Goal: Task Accomplishment & Management: Complete application form

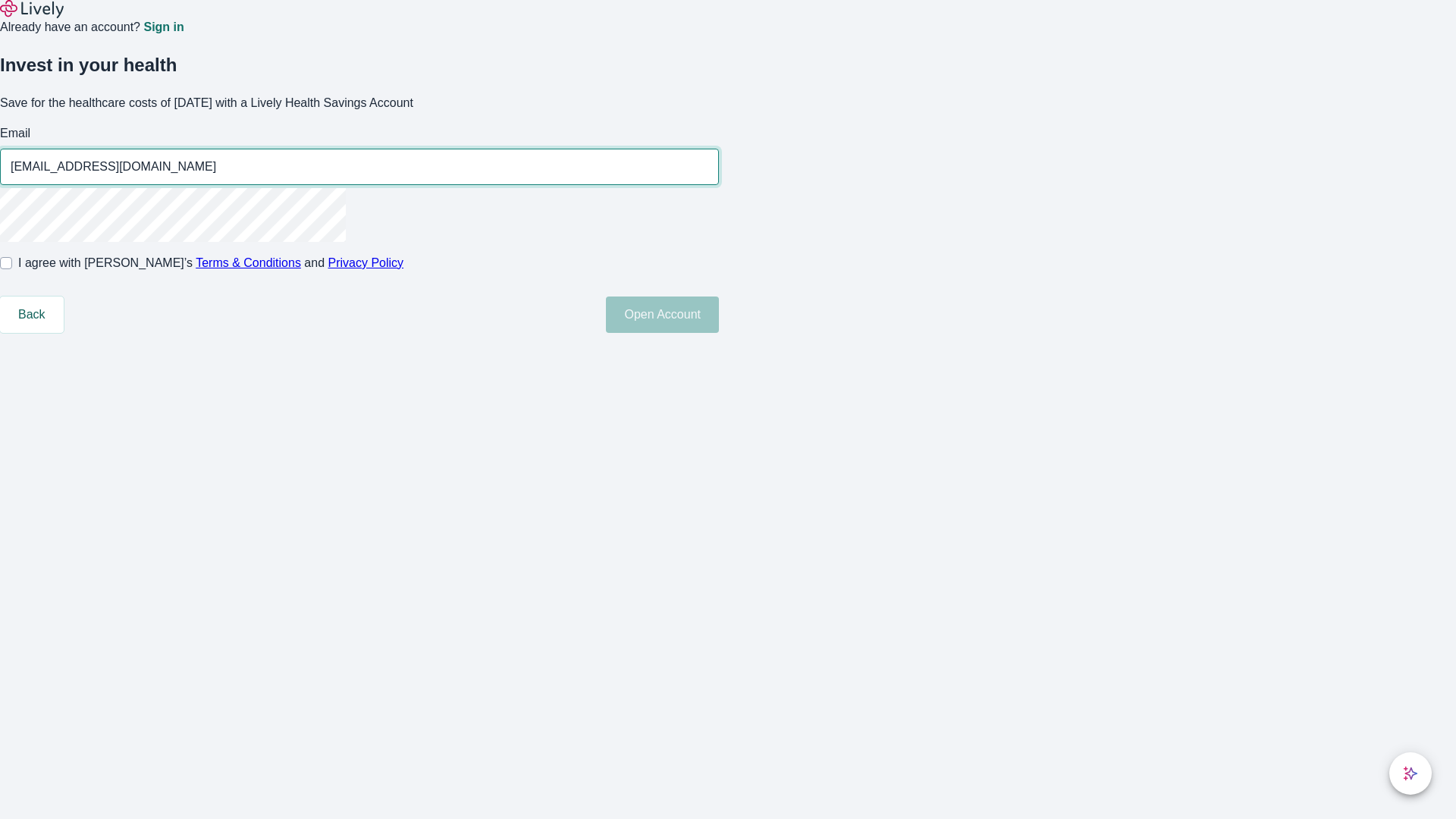
type input "[EMAIL_ADDRESS][DOMAIN_NAME]"
click at [12, 270] on input "I agree with Lively’s Terms & Conditions and Privacy Policy" at bounding box center [6, 263] width 12 height 12
checkbox input "true"
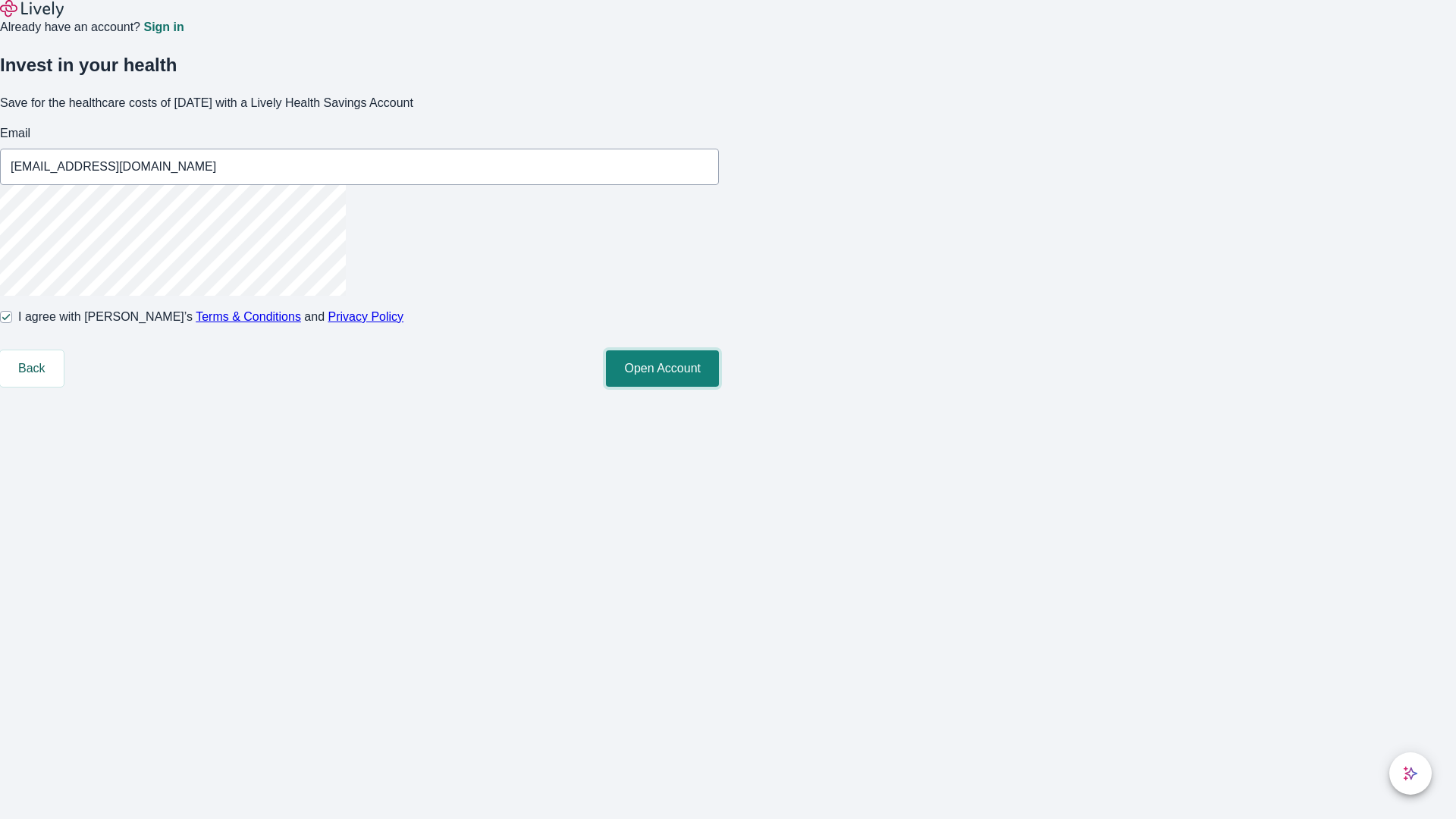
click at [719, 387] on button "Open Account" at bounding box center [662, 368] width 113 height 36
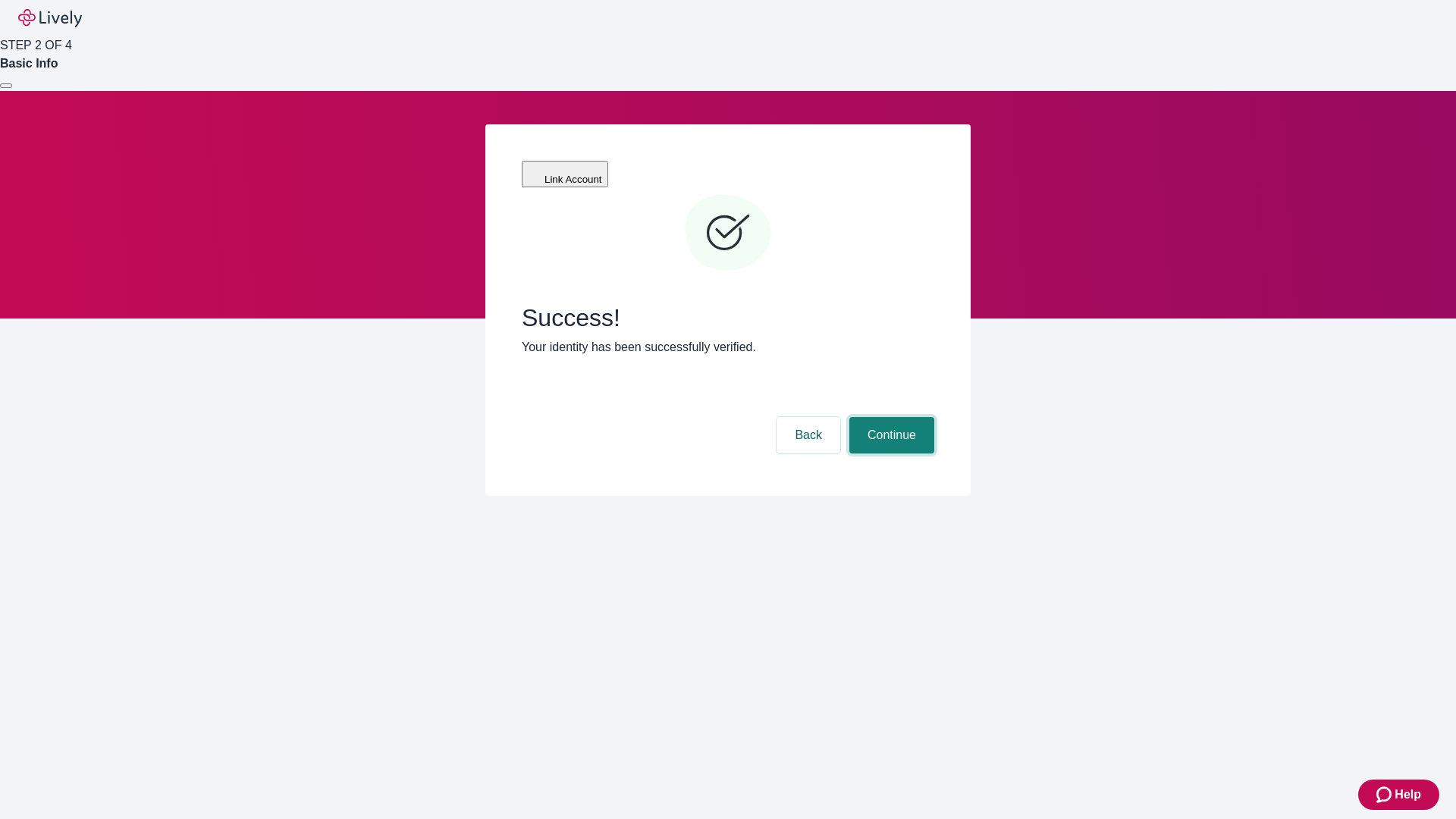
click at [890, 417] on button "Continue" at bounding box center [891, 435] width 85 height 36
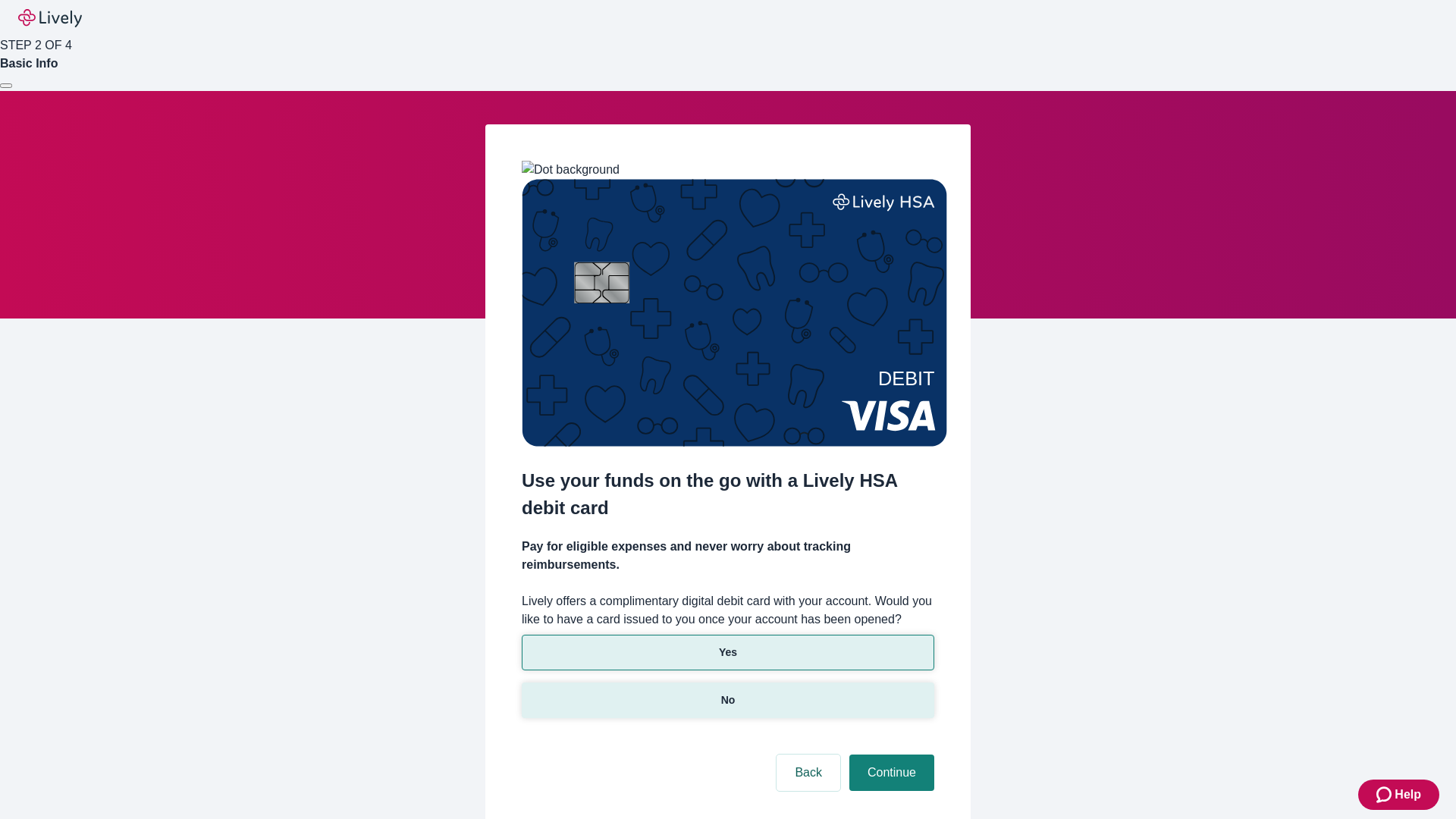
click at [728, 692] on p "No" at bounding box center [728, 700] width 15 height 16
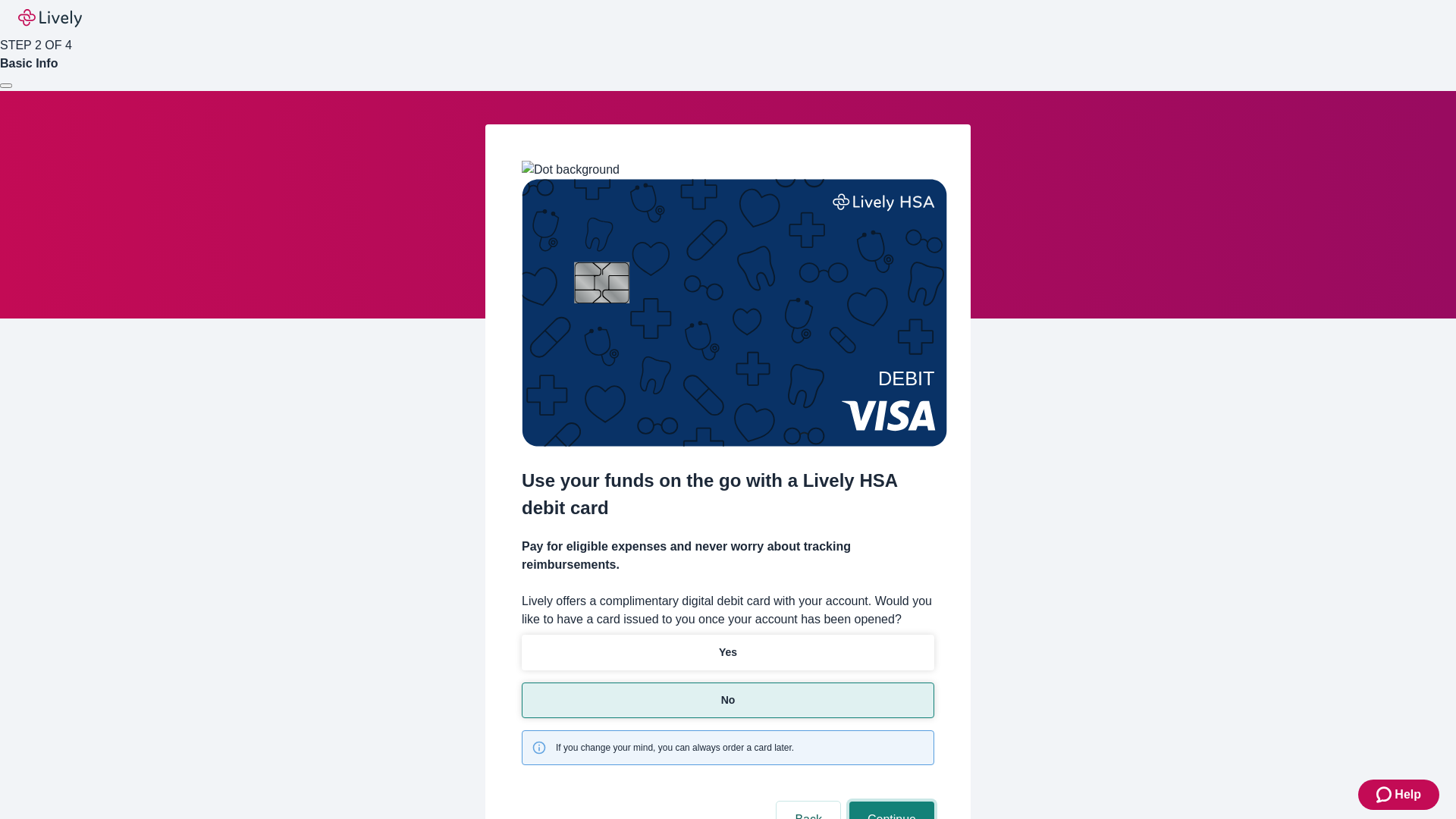
click at [890, 802] on button "Continue" at bounding box center [891, 820] width 85 height 36
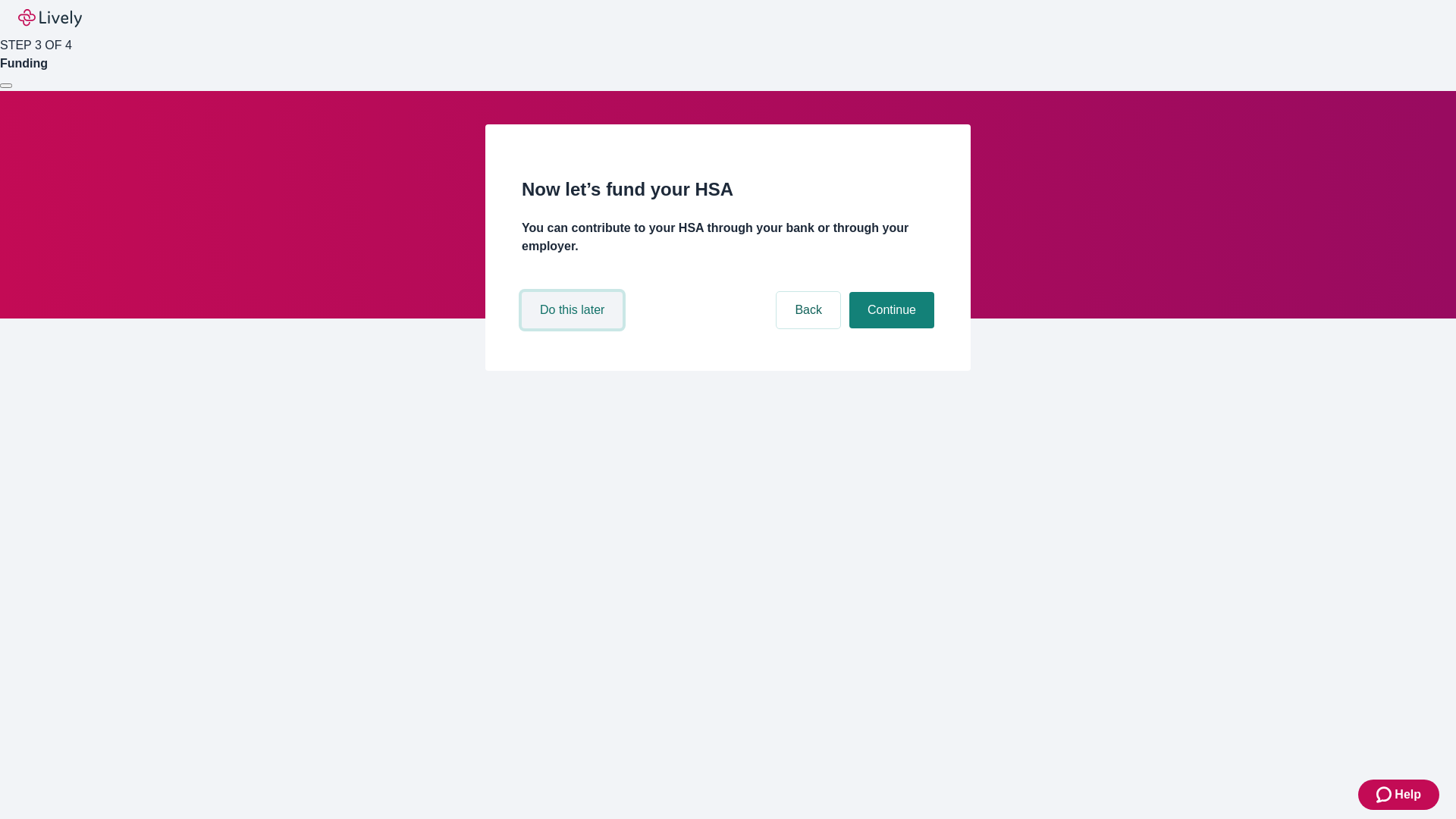
click at [574, 328] on button "Do this later" at bounding box center [572, 310] width 101 height 36
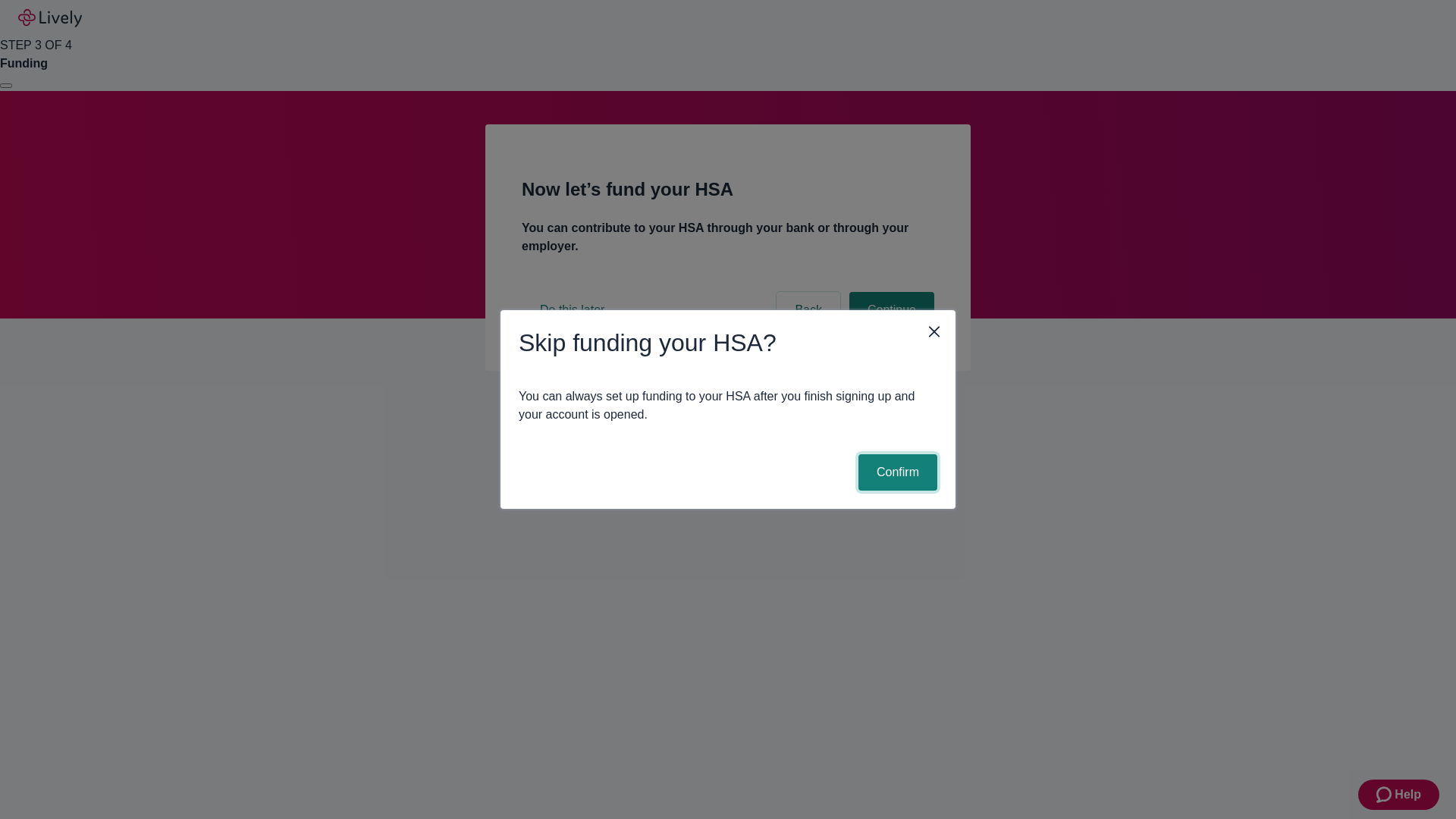
click at [895, 473] on button "Confirm" at bounding box center [898, 472] width 79 height 36
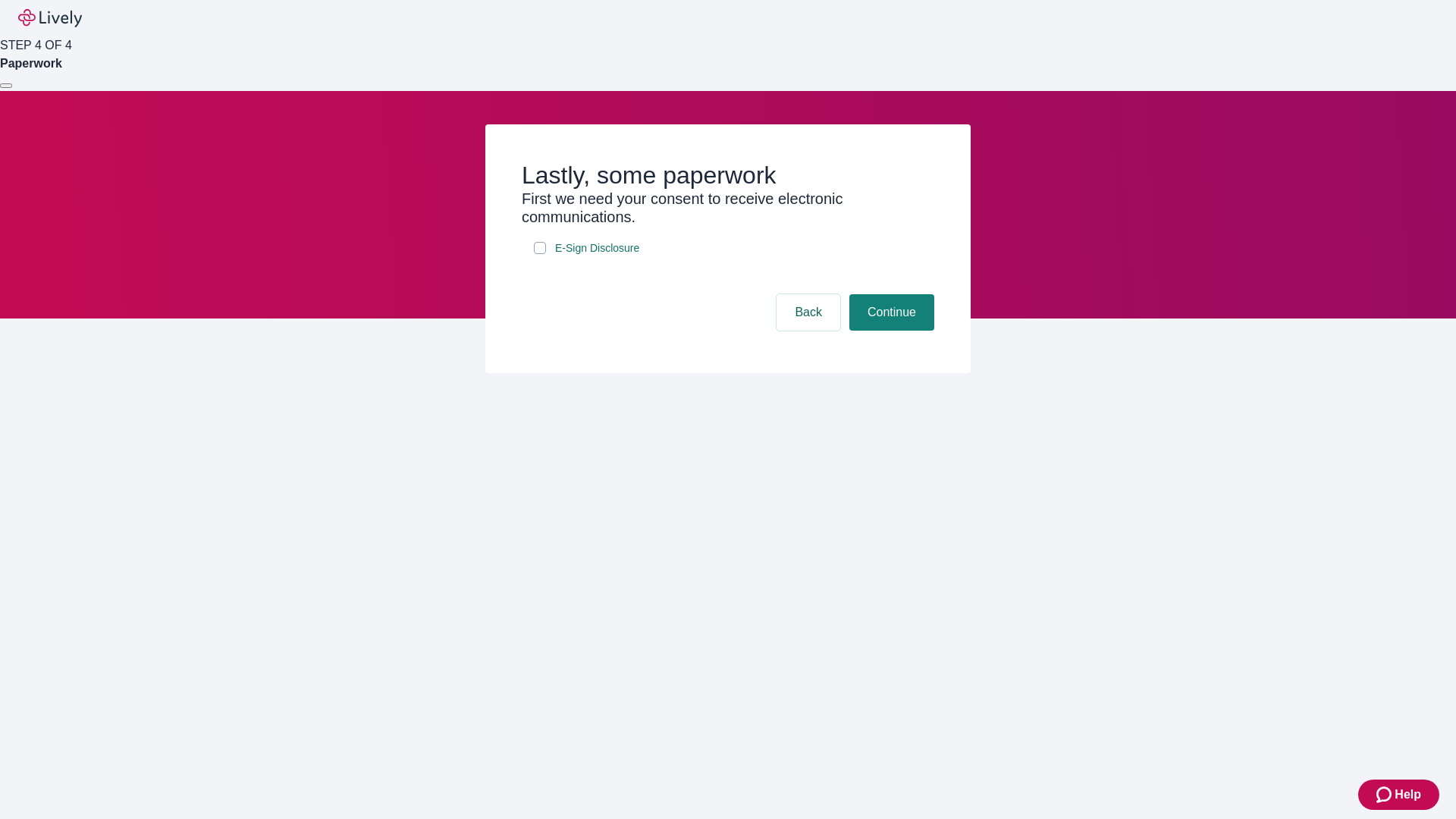
click at [540, 254] on input "E-Sign Disclosure" at bounding box center [540, 248] width 12 height 12
checkbox input "true"
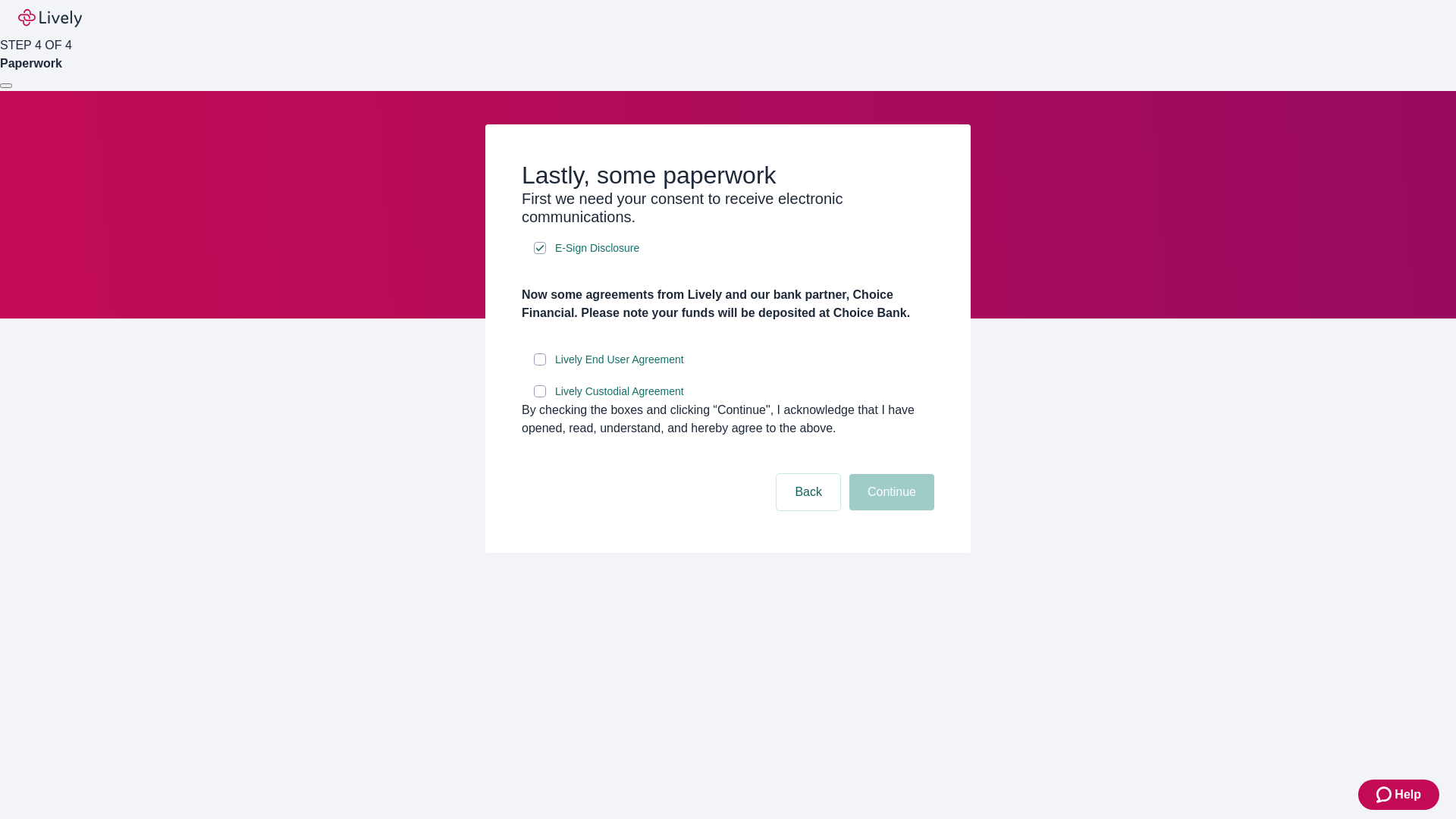
click at [540, 366] on input "Lively End User Agreement" at bounding box center [540, 359] width 12 height 12
checkbox input "true"
click at [540, 398] on input "Lively Custodial Agreement" at bounding box center [540, 391] width 12 height 12
checkbox input "true"
click at [890, 511] on button "Continue" at bounding box center [891, 492] width 85 height 36
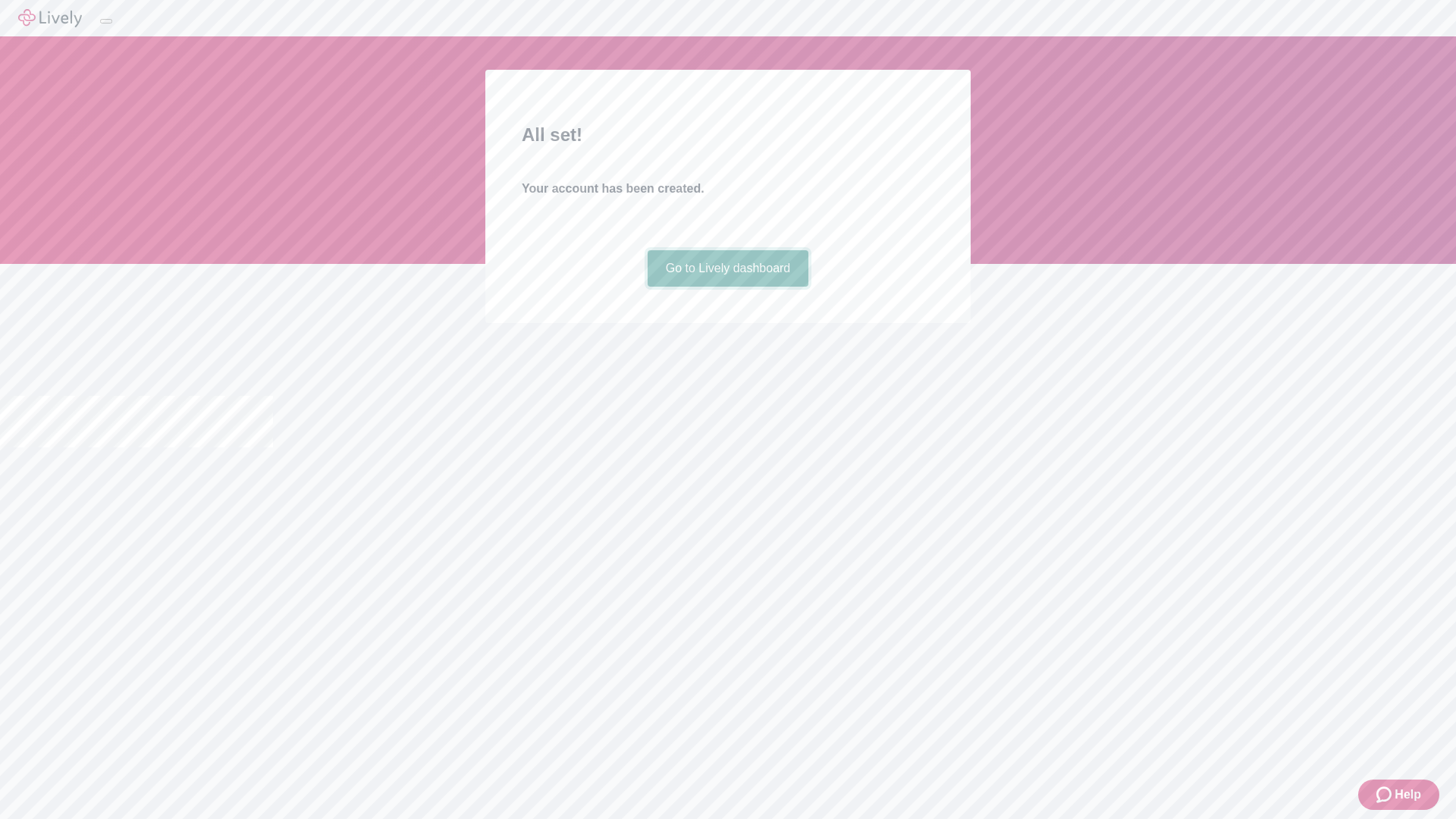
click at [728, 286] on link "Go to Lively dashboard" at bounding box center [728, 268] width 161 height 36
